Goal: Check status: Check status

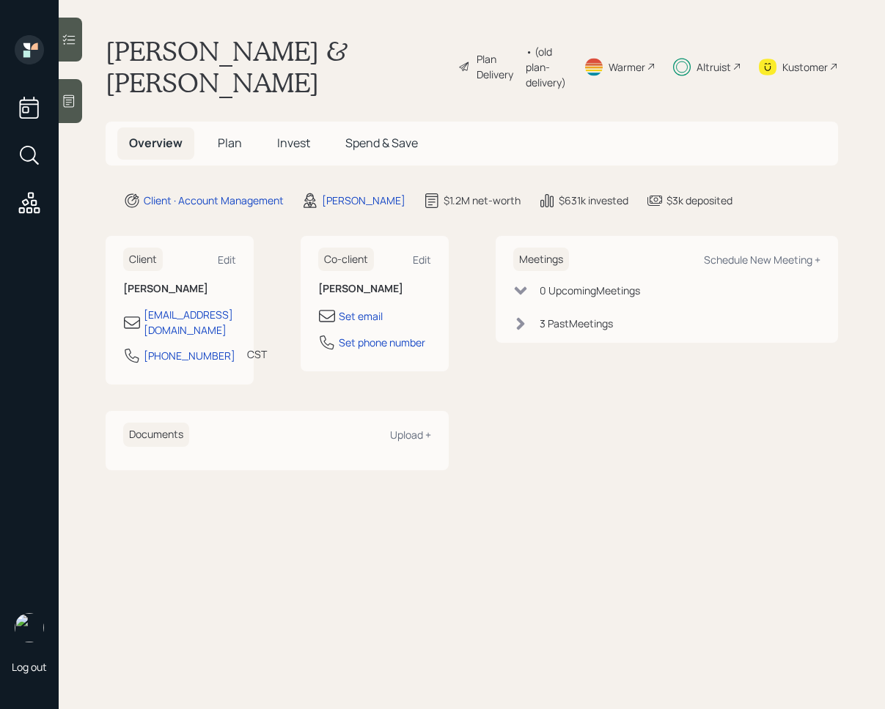
click at [284, 135] on span "Invest" at bounding box center [293, 143] width 33 height 16
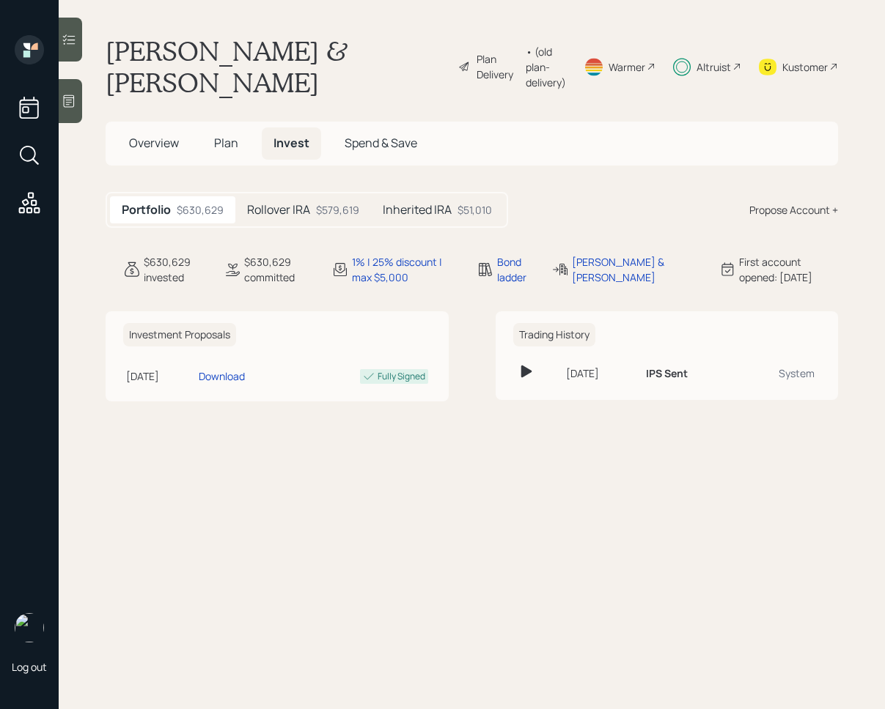
click at [429, 203] on h5 "Inherited IRA" at bounding box center [417, 210] width 69 height 14
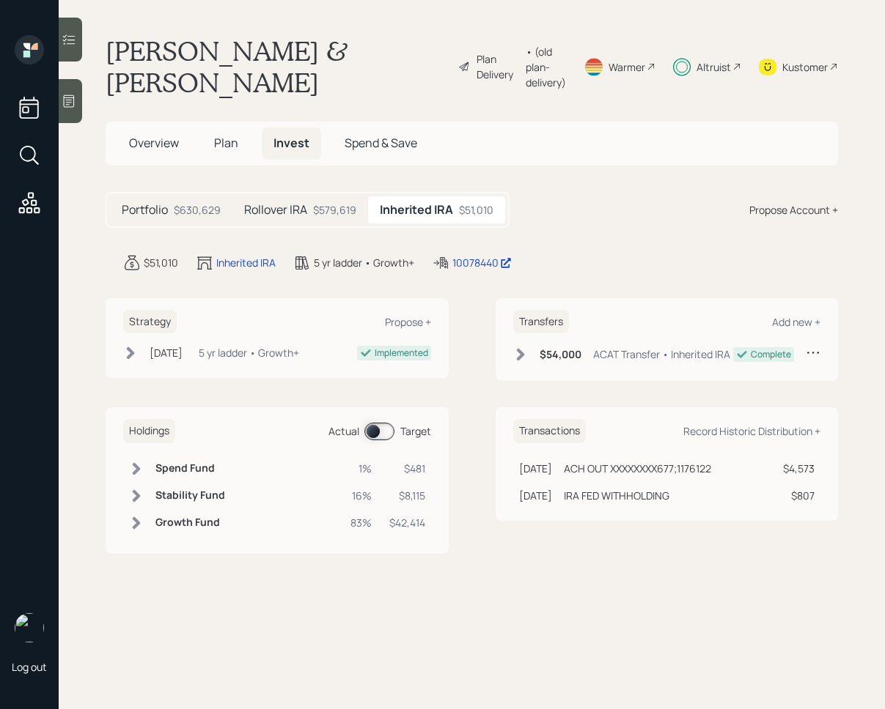
click at [142, 462] on icon at bounding box center [136, 469] width 15 height 15
click at [384, 482] on td "$481" at bounding box center [407, 495] width 48 height 27
